Goal: Information Seeking & Learning: Find specific page/section

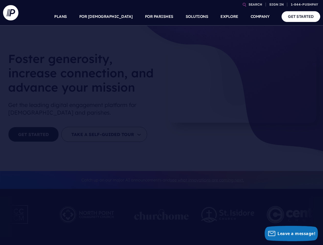
click at [161, 123] on section at bounding box center [161, 122] width 323 height 245
click at [255, 4] on link "SEARCH" at bounding box center [255, 4] width 18 height 9
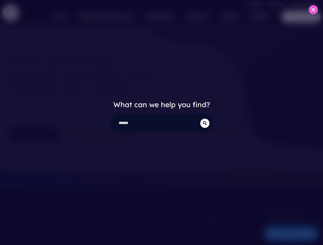
click at [276, 4] on div "What can we help you find?" at bounding box center [161, 122] width 323 height 245
click at [118, 17] on div "What can we help you find?" at bounding box center [161, 122] width 323 height 245
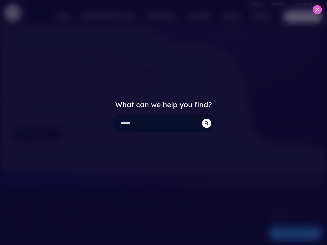
click at [159, 17] on div "What can we help you find?" at bounding box center [163, 122] width 327 height 245
click at [229, 17] on div "What can we help you find?" at bounding box center [163, 122] width 327 height 245
click at [260, 17] on div "What can we help you find?" at bounding box center [163, 122] width 327 height 245
click at [291, 234] on div "What can we help you find?" at bounding box center [163, 122] width 327 height 245
